Goal: Task Accomplishment & Management: Complete application form

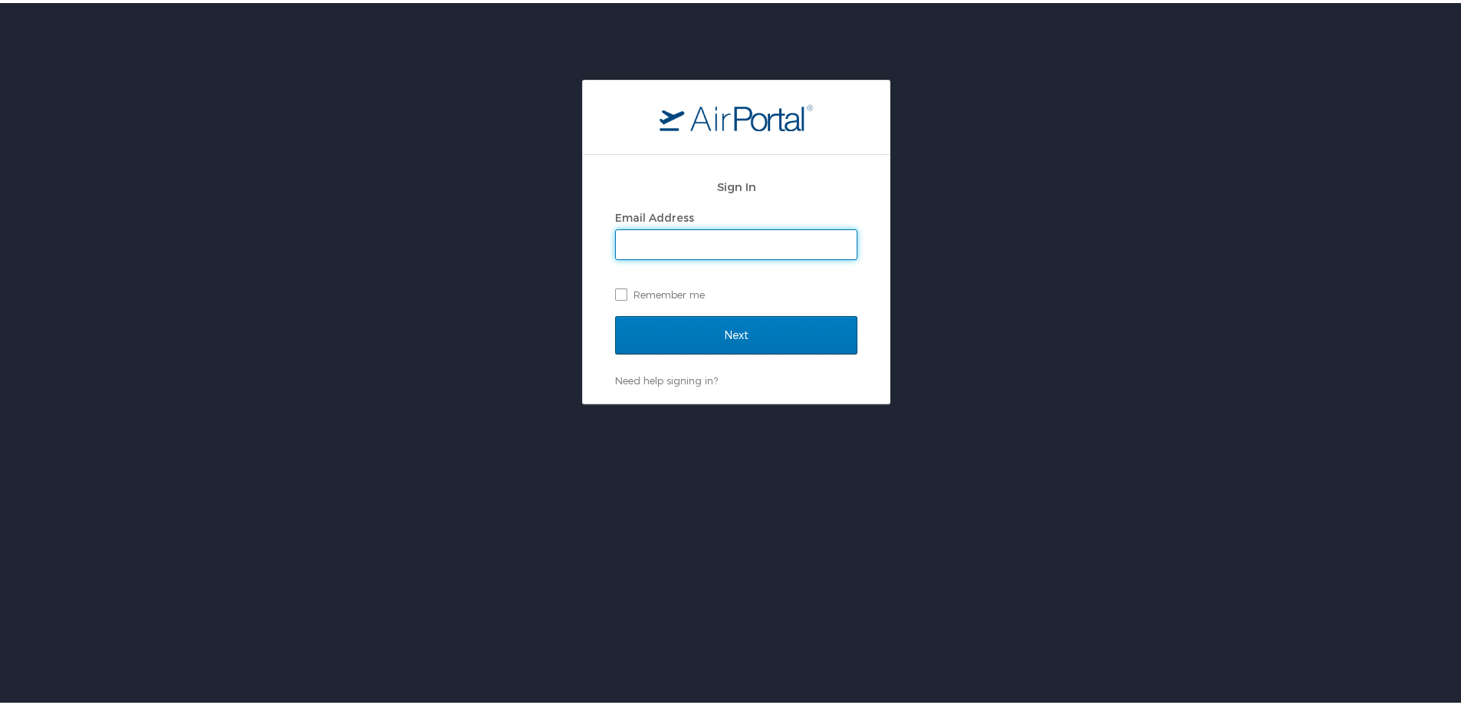
click at [715, 226] on span at bounding box center [736, 241] width 242 height 31
click at [728, 245] on input "Email Address" at bounding box center [736, 241] width 241 height 29
type input "scox@ulm.edu"
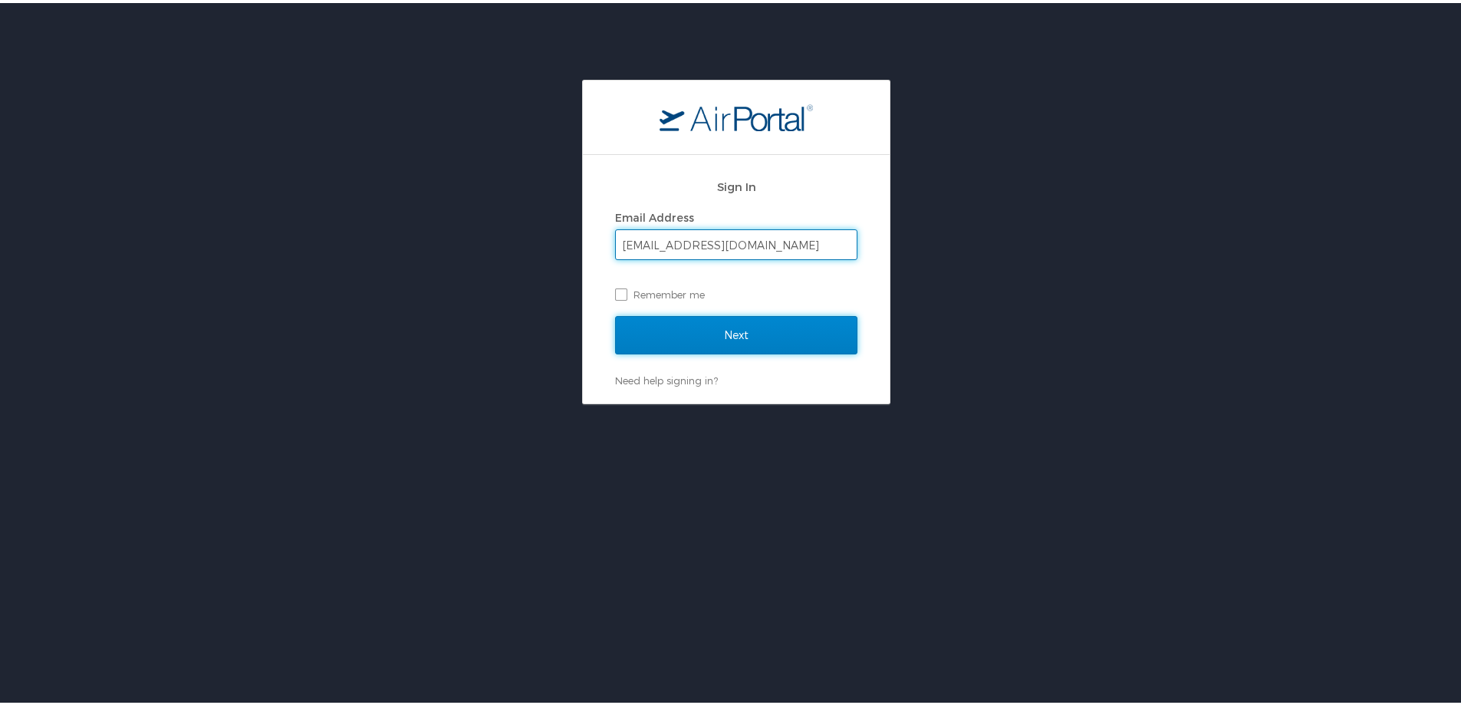
click at [711, 326] on input "Next" at bounding box center [736, 332] width 242 height 38
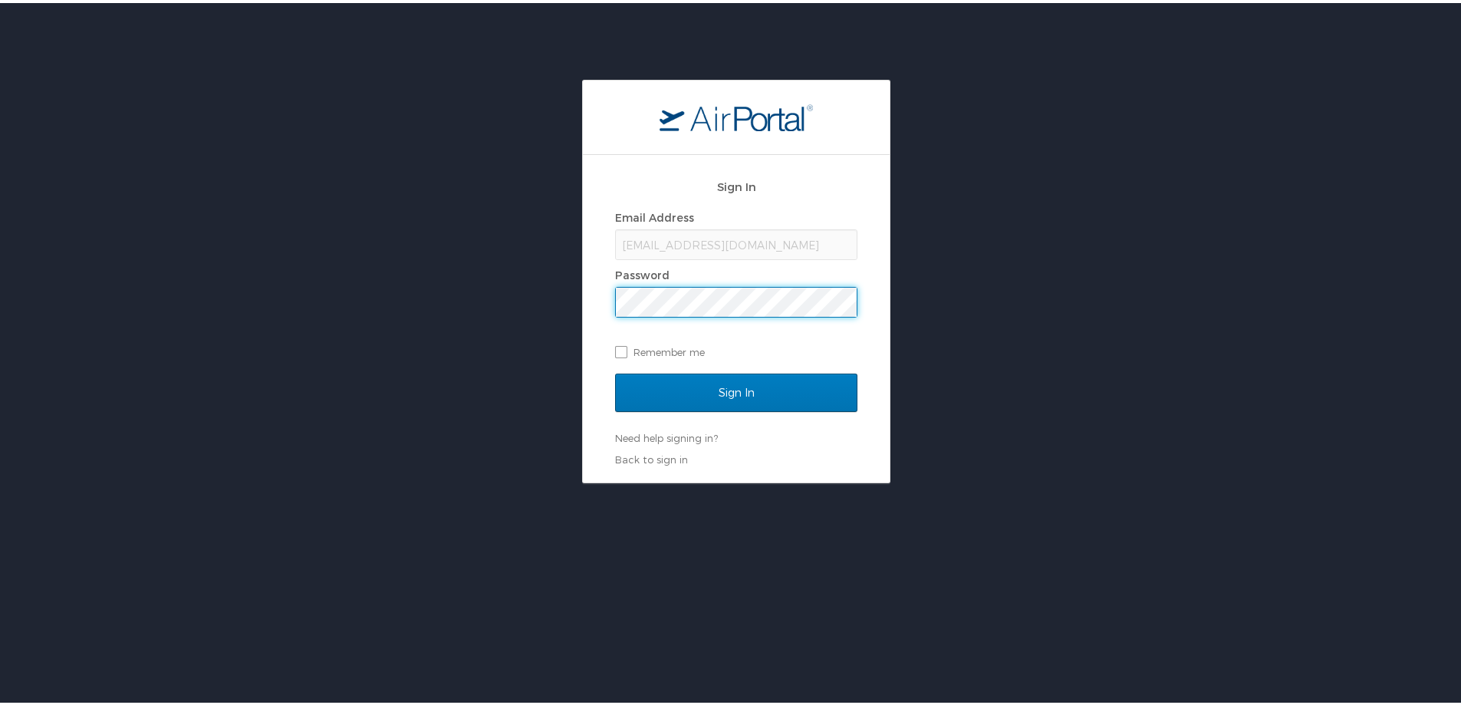
click at [615, 370] on input "Sign In" at bounding box center [736, 389] width 242 height 38
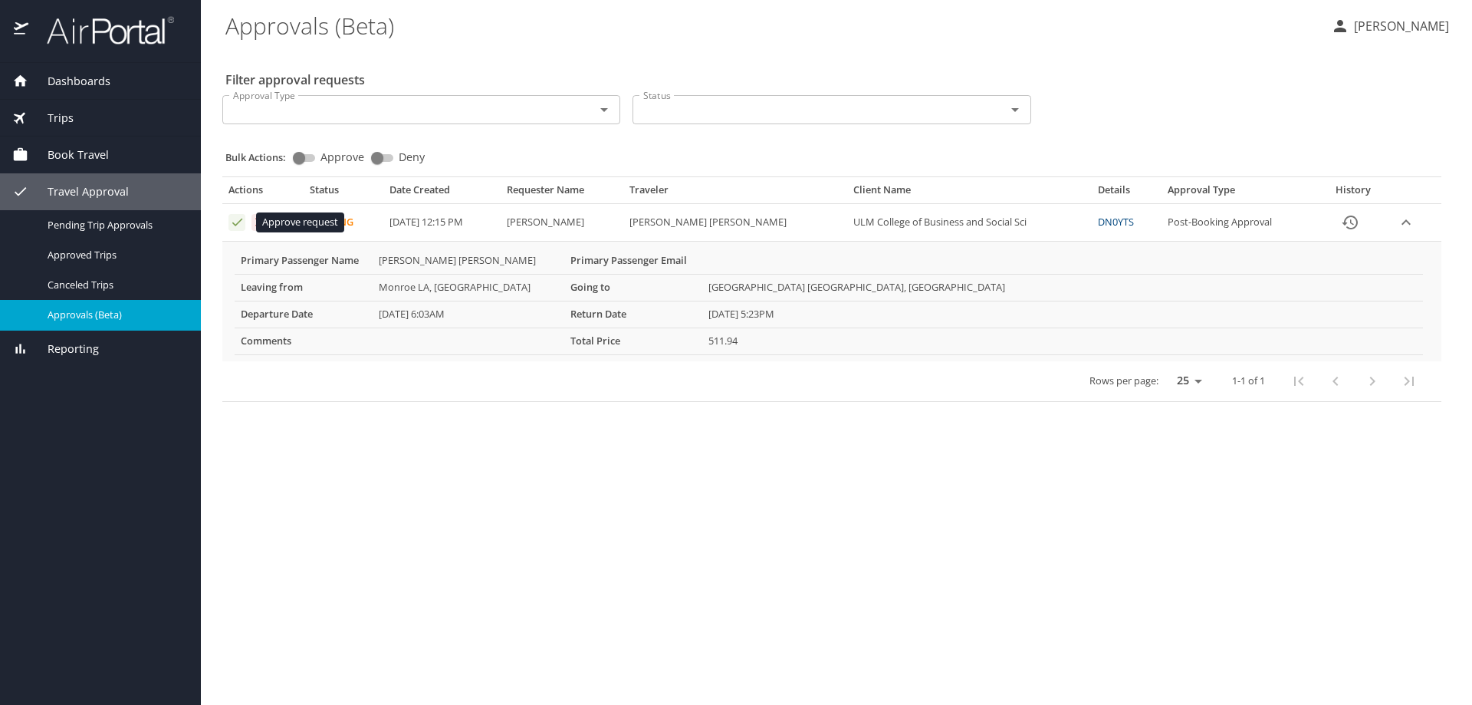
click at [232, 222] on icon "Approval table" at bounding box center [237, 222] width 15 height 15
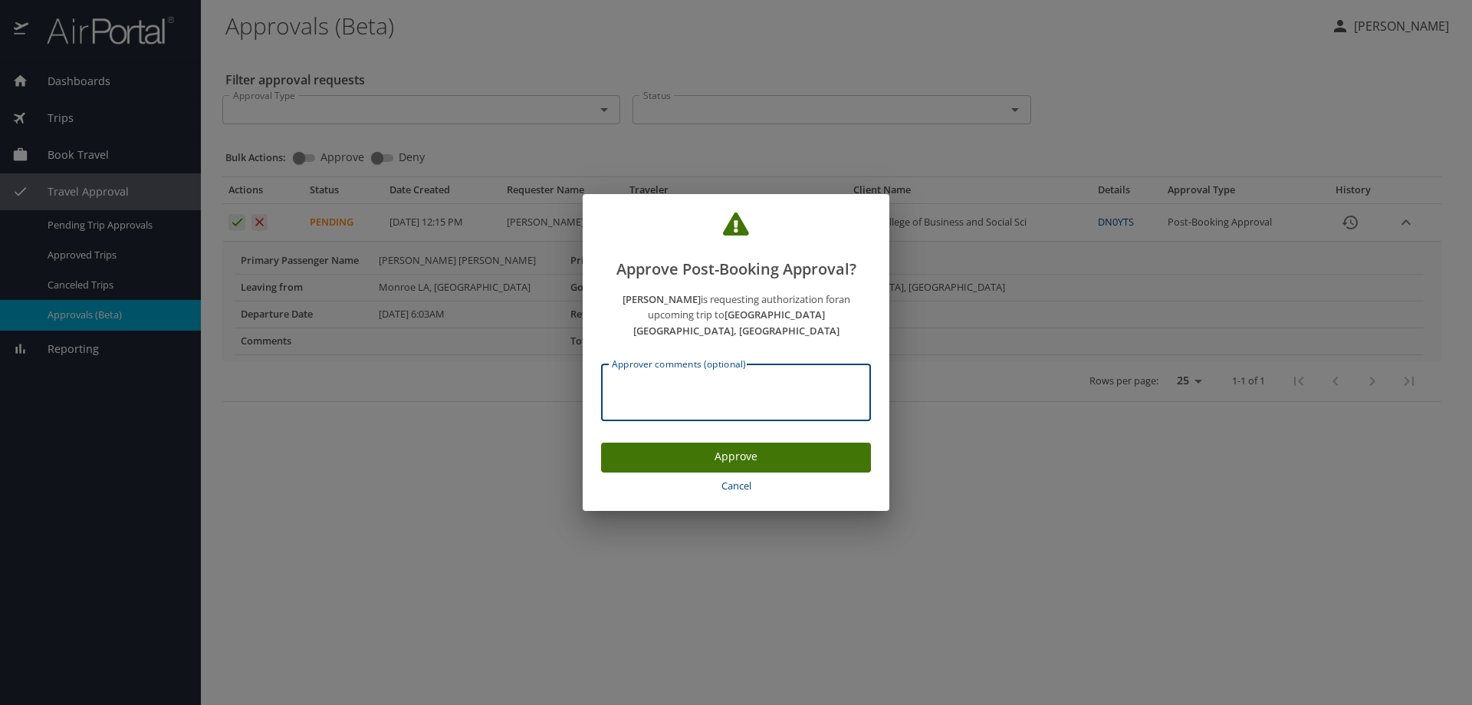
click at [658, 378] on textarea "Approver comments (optional)" at bounding box center [736, 392] width 248 height 29
type textarea "reviewed"
click at [715, 447] on span "Approve" at bounding box center [735, 456] width 245 height 19
